Goal: Find specific page/section

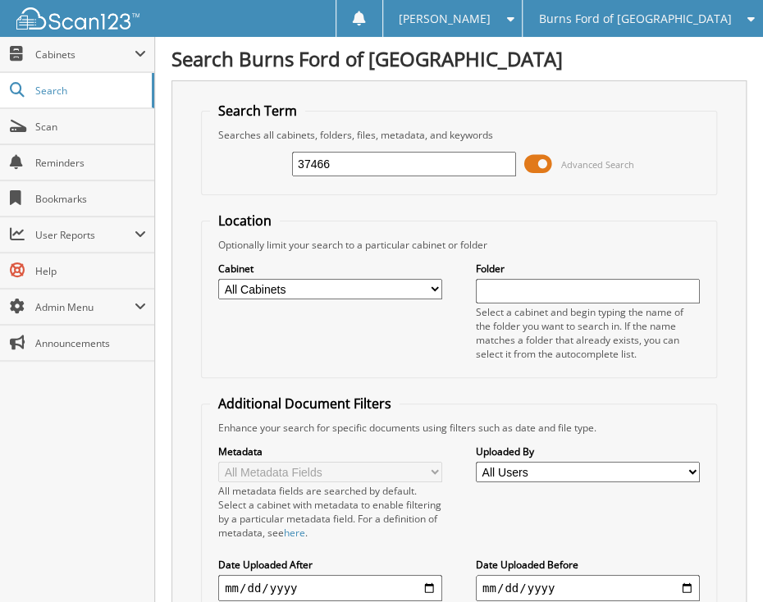
type input "37466"
click at [541, 161] on span at bounding box center [538, 164] width 28 height 25
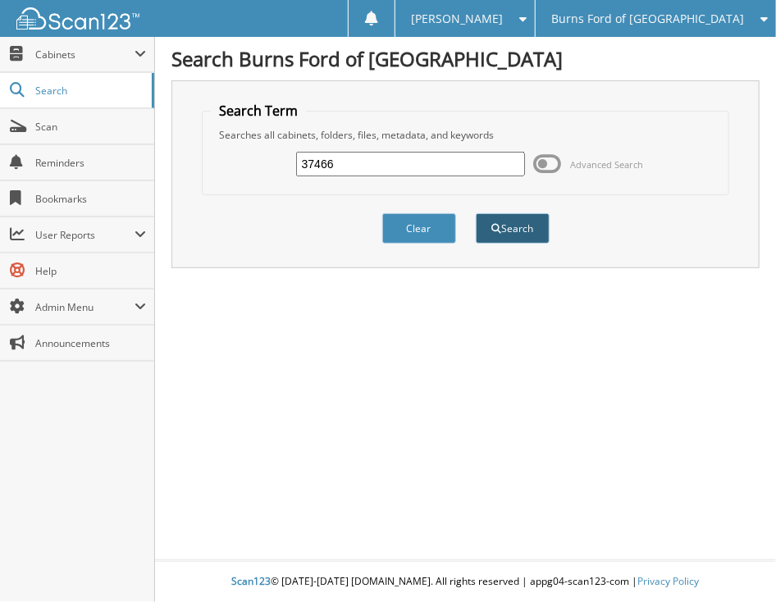
click at [528, 220] on button "Search" at bounding box center [513, 228] width 74 height 30
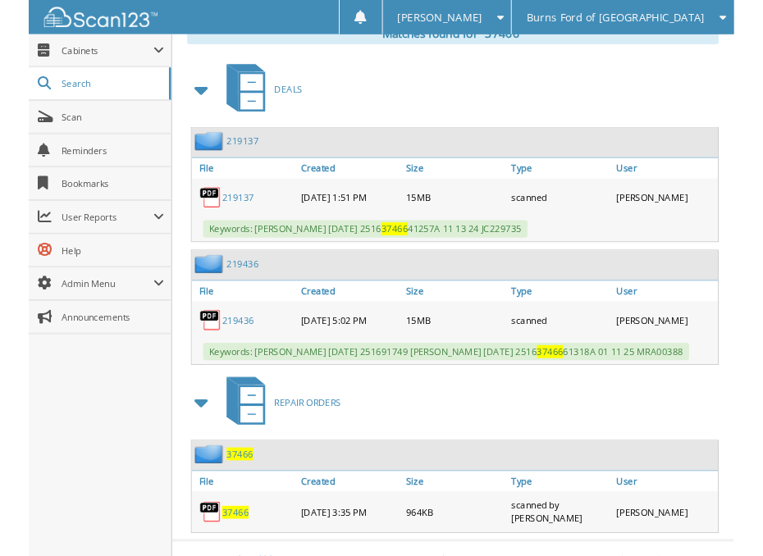
scroll to position [761, 0]
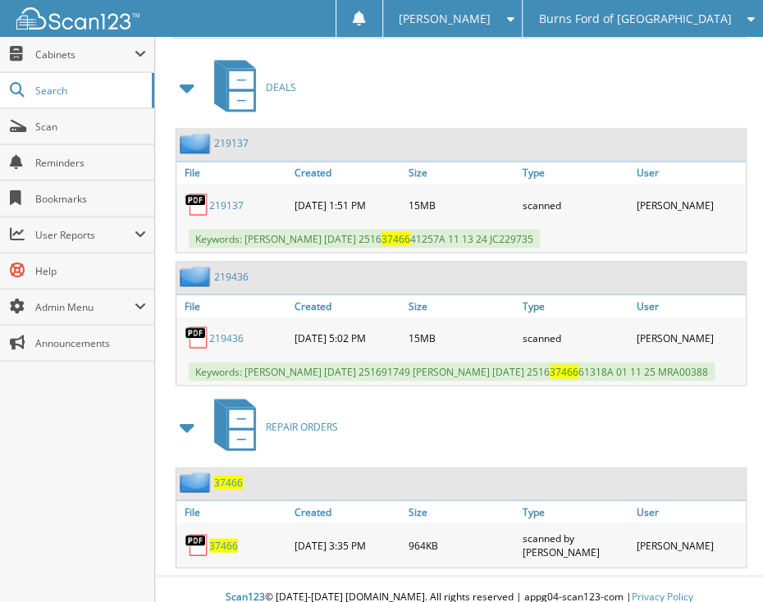
click at [226, 538] on span "37466" at bounding box center [223, 545] width 29 height 14
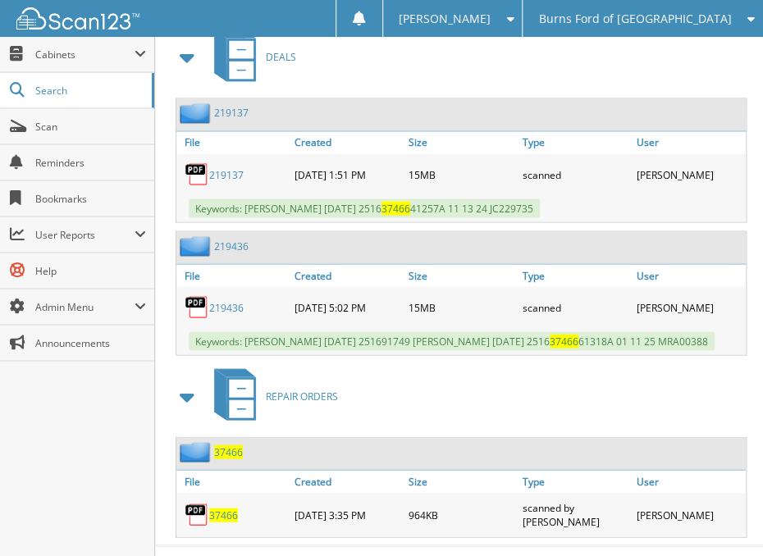
scroll to position [808, 0]
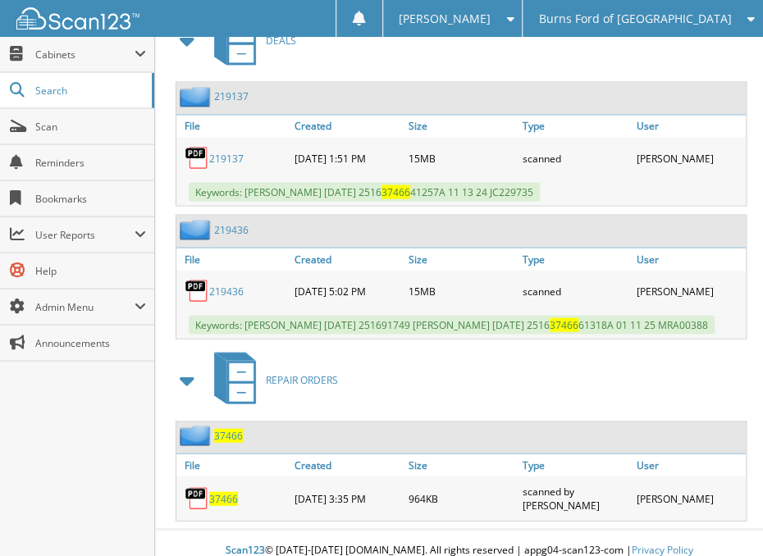
click at [200, 486] on img at bounding box center [197, 498] width 25 height 25
click at [223, 428] on span "37466" at bounding box center [228, 435] width 29 height 14
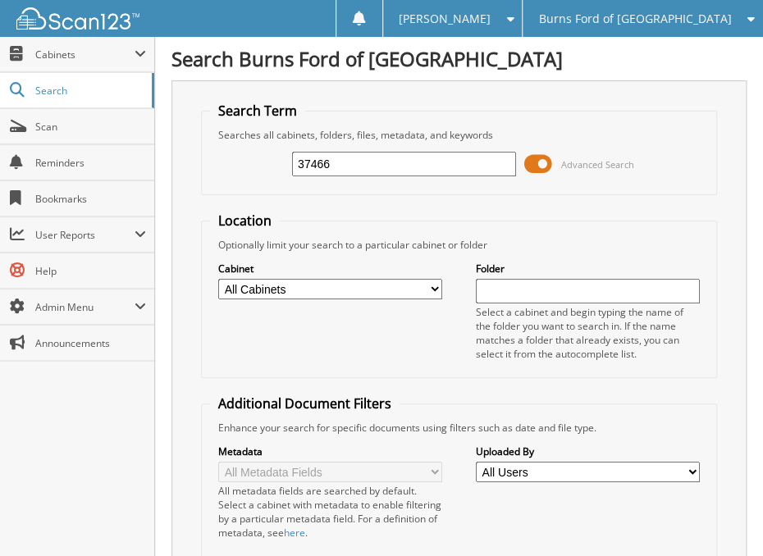
type input "37466"
click at [543, 162] on span at bounding box center [538, 164] width 28 height 25
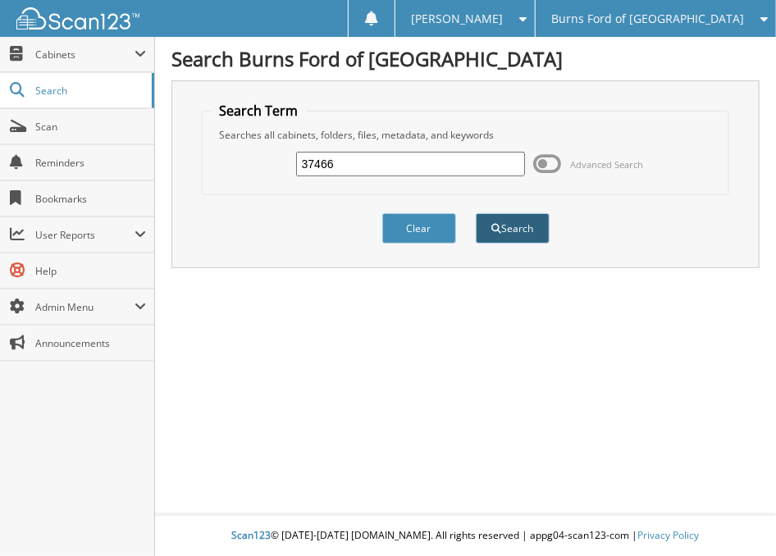
click at [523, 223] on button "Search" at bounding box center [513, 228] width 74 height 30
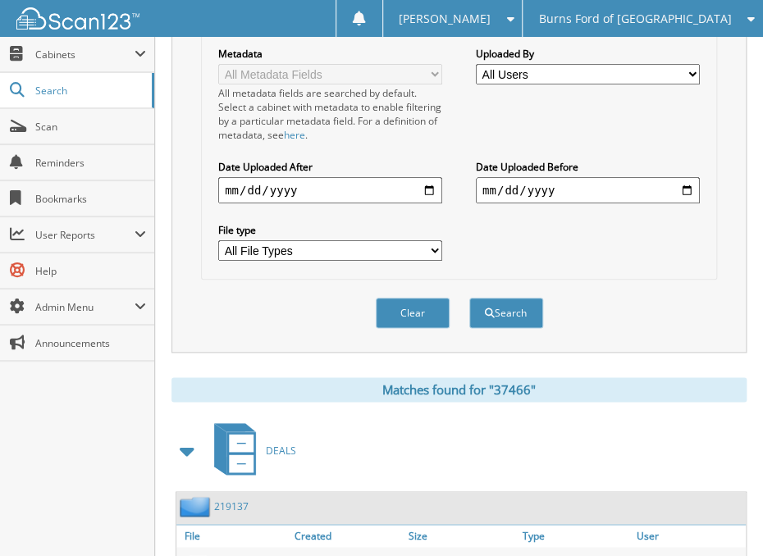
scroll to position [70, 0]
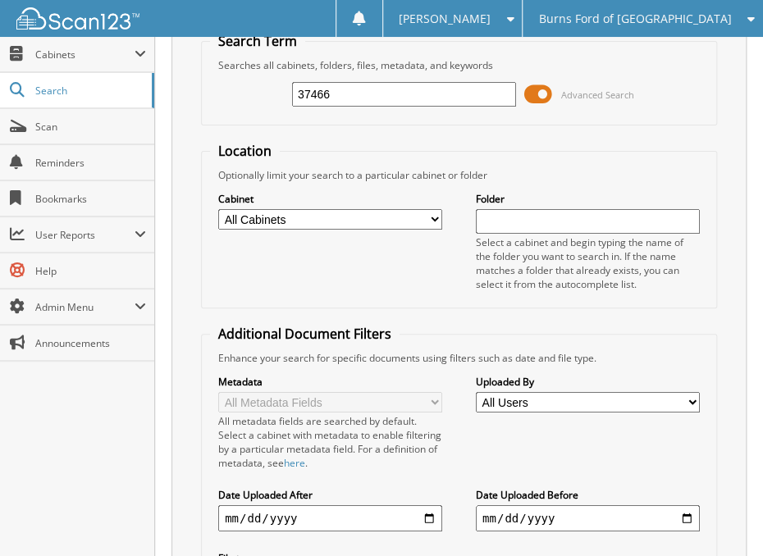
drag, startPoint x: 372, startPoint y: 94, endPoint x: 270, endPoint y: 91, distance: 102.6
click at [270, 91] on div "37466 Advanced Search" at bounding box center [459, 94] width 498 height 44
type input "MERCEDES-BENZ"
click at [541, 86] on span at bounding box center [538, 94] width 28 height 25
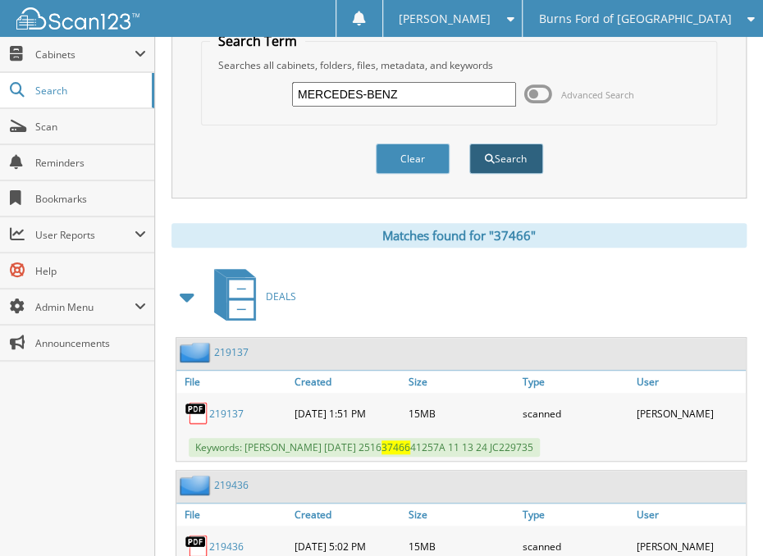
click at [518, 157] on button "Search" at bounding box center [506, 159] width 74 height 30
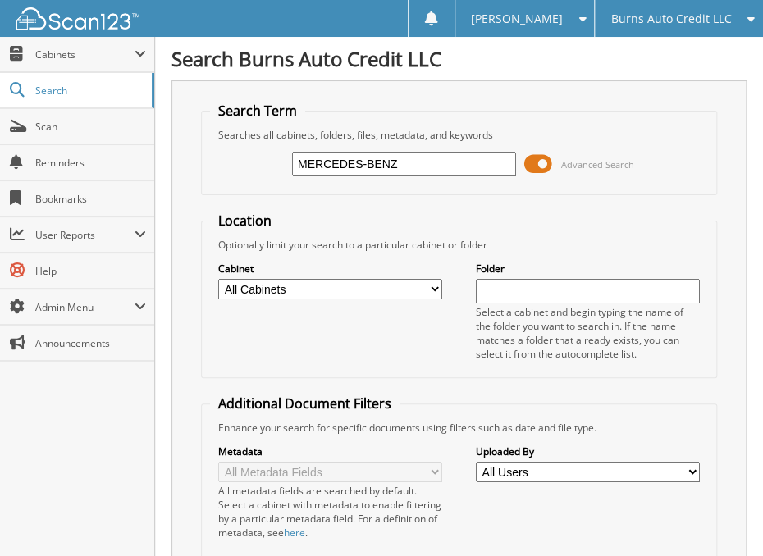
click at [518, 290] on input "text" at bounding box center [588, 291] width 224 height 25
type input "AP"
drag, startPoint x: 422, startPoint y: 166, endPoint x: 268, endPoint y: 134, distance: 157.5
click at [268, 134] on fieldset "Search Term Searches all cabinets, folders, files, metadata, and keywords MERCE…" at bounding box center [459, 149] width 516 height 94
